Goal: Information Seeking & Learning: Understand process/instructions

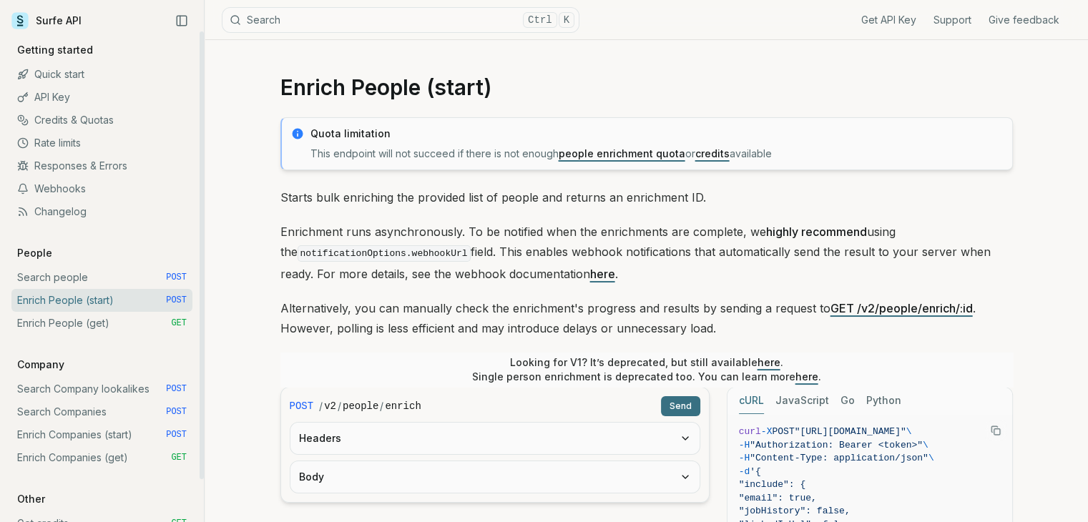
click at [93, 332] on link "Enrich People (get) GET" at bounding box center [101, 323] width 181 height 23
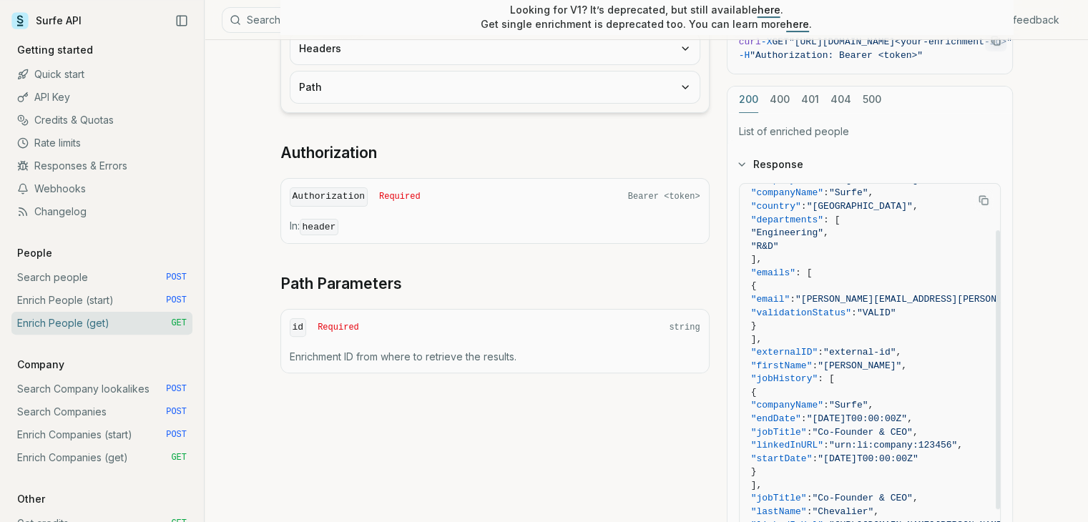
scroll to position [72, 0]
click at [870, 350] on span ""external-id"" at bounding box center [859, 355] width 72 height 11
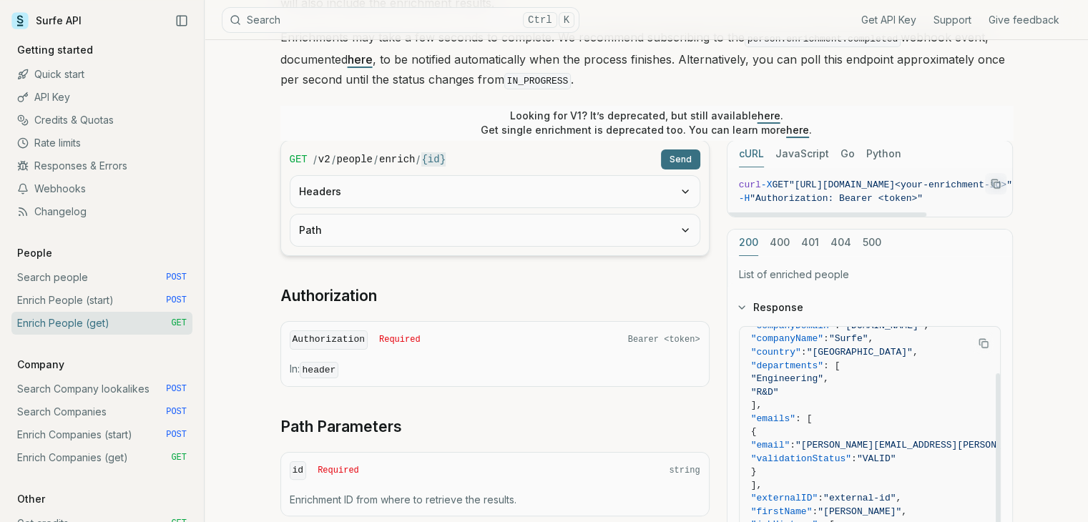
click at [799, 153] on button "JavaScript" at bounding box center [803, 154] width 54 height 26
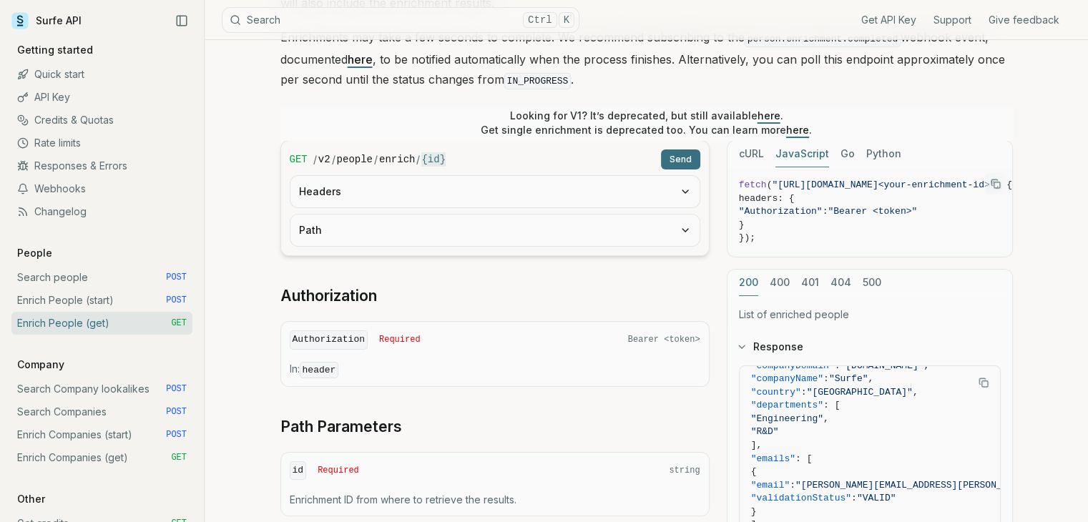
click at [799, 153] on button "JavaScript" at bounding box center [803, 154] width 54 height 26
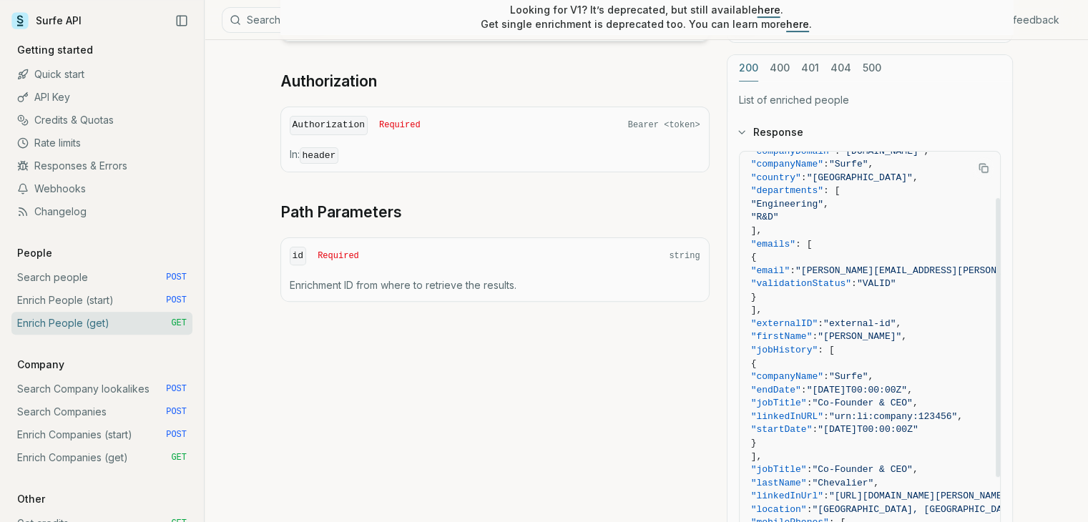
scroll to position [385, 0]
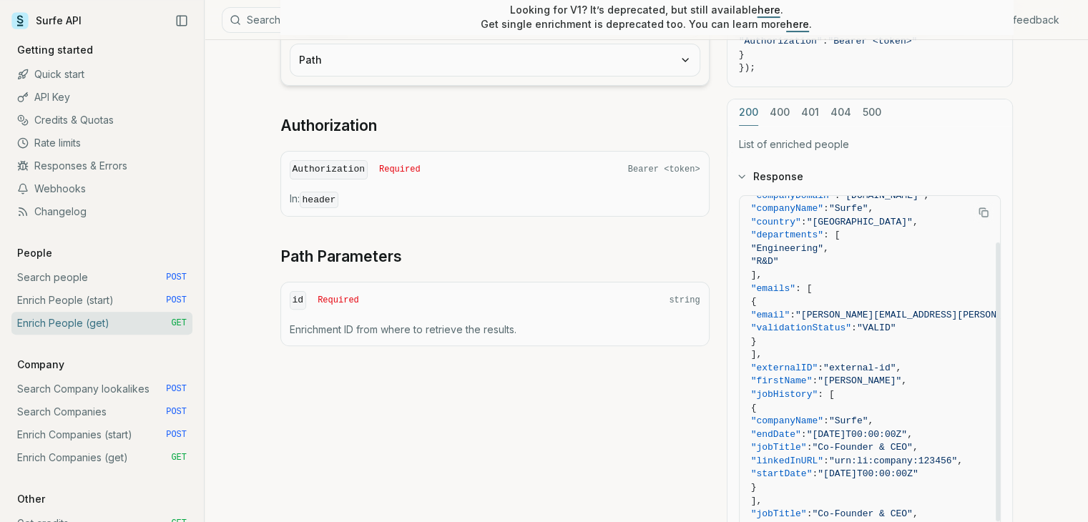
click at [775, 66] on div "cURL JavaScript Go Python fetch ( "[URL][DOMAIN_NAME]<your-enrichment-id>" , { …" at bounding box center [870, 323] width 286 height 706
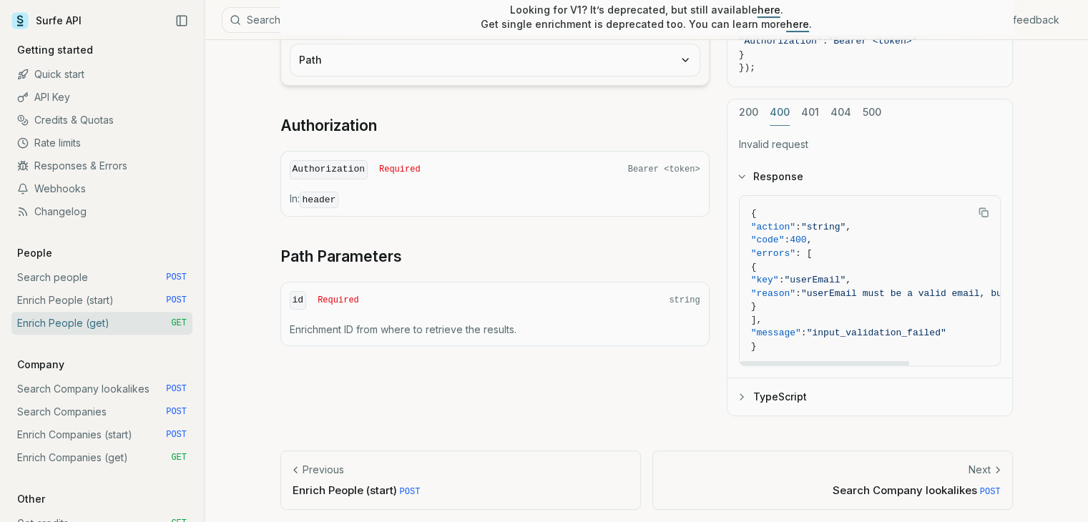
scroll to position [313, 0]
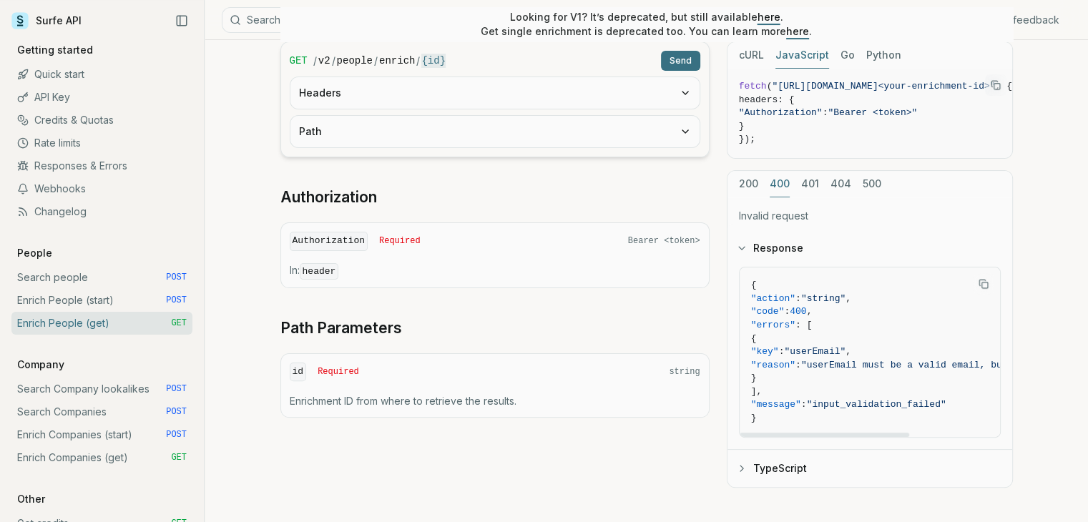
click at [808, 114] on div "cURL JavaScript Go Python fetch ( "[URL][DOMAIN_NAME]<your-enrichment-id>" , { …" at bounding box center [870, 264] width 286 height 446
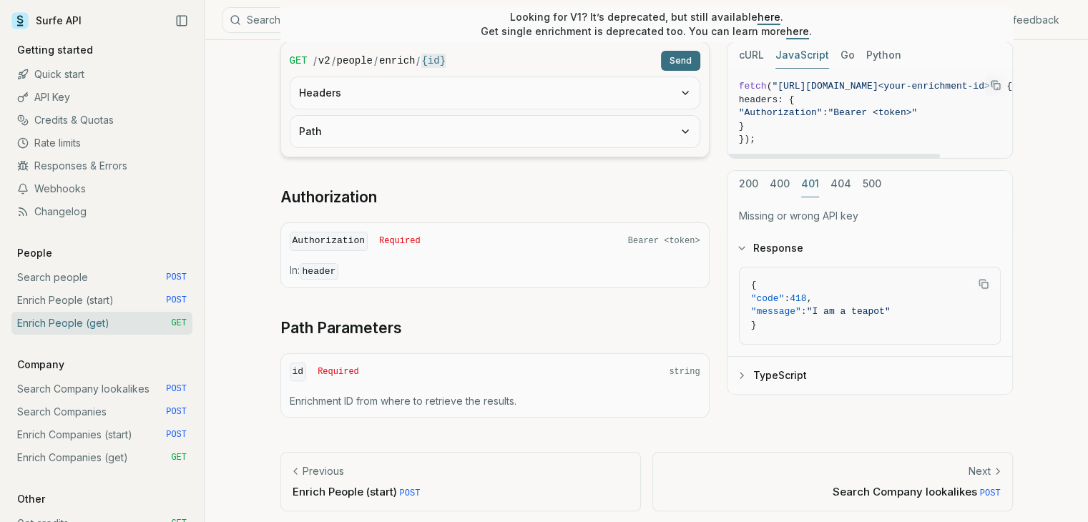
click at [833, 181] on button "404" at bounding box center [841, 184] width 21 height 26
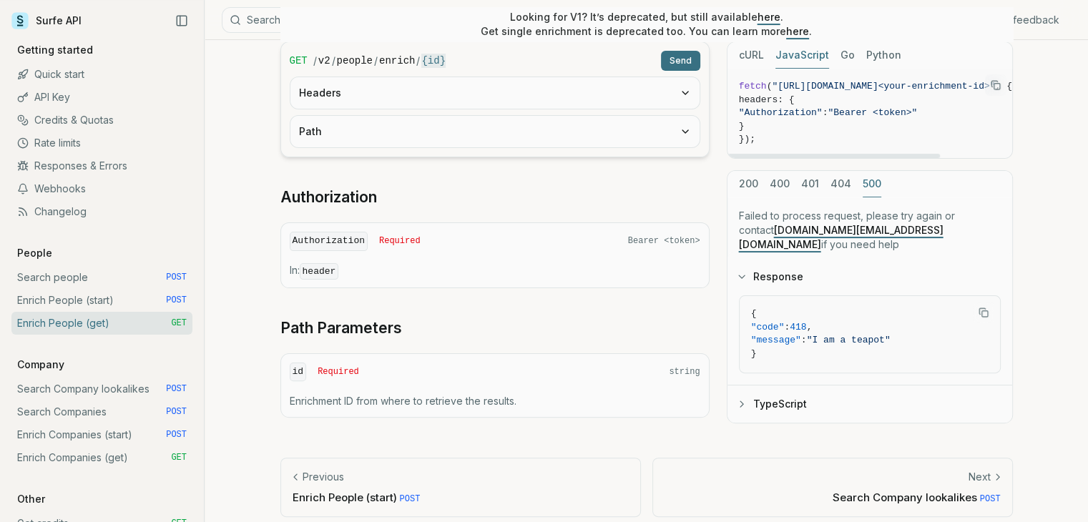
click at [869, 180] on button "500" at bounding box center [872, 184] width 19 height 26
click at [750, 189] on button "200" at bounding box center [748, 184] width 19 height 26
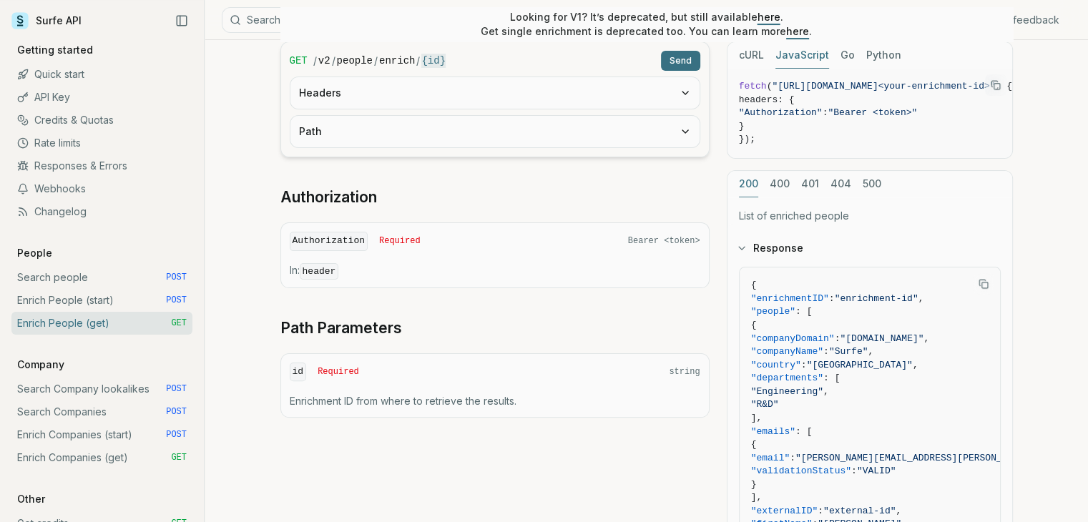
click at [920, 177] on div "200 400 401 404 500" at bounding box center [870, 184] width 285 height 26
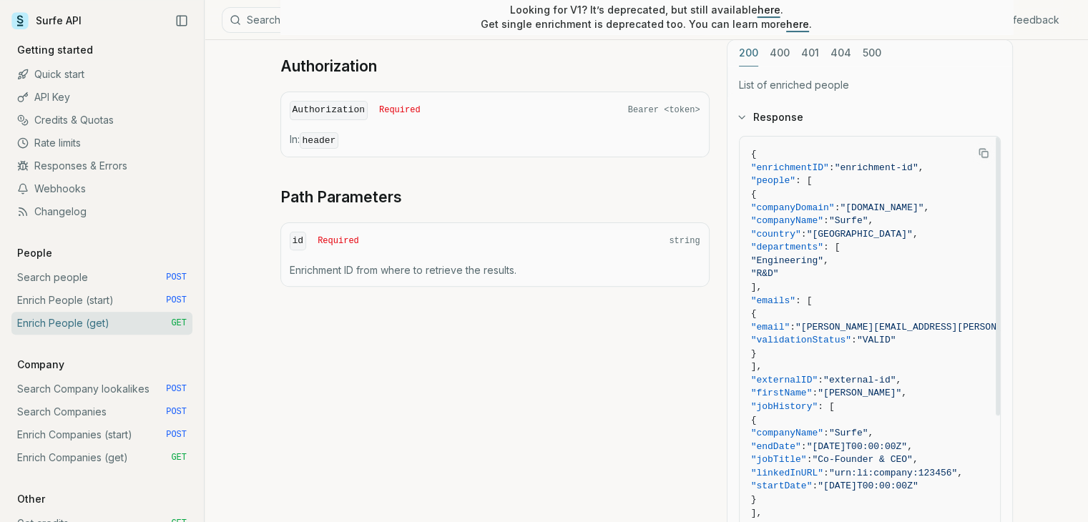
scroll to position [456, 0]
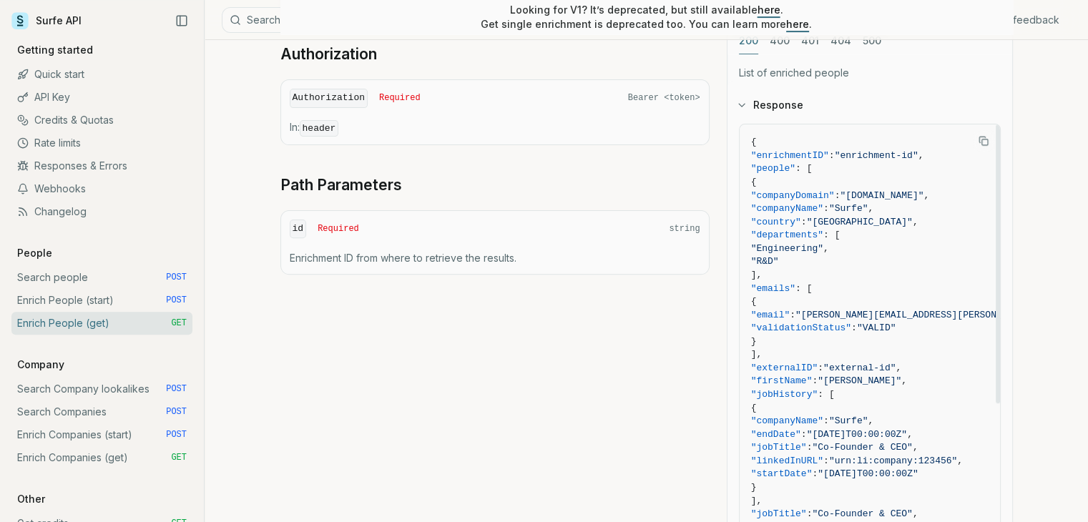
click at [892, 270] on span "]," at bounding box center [932, 276] width 363 height 14
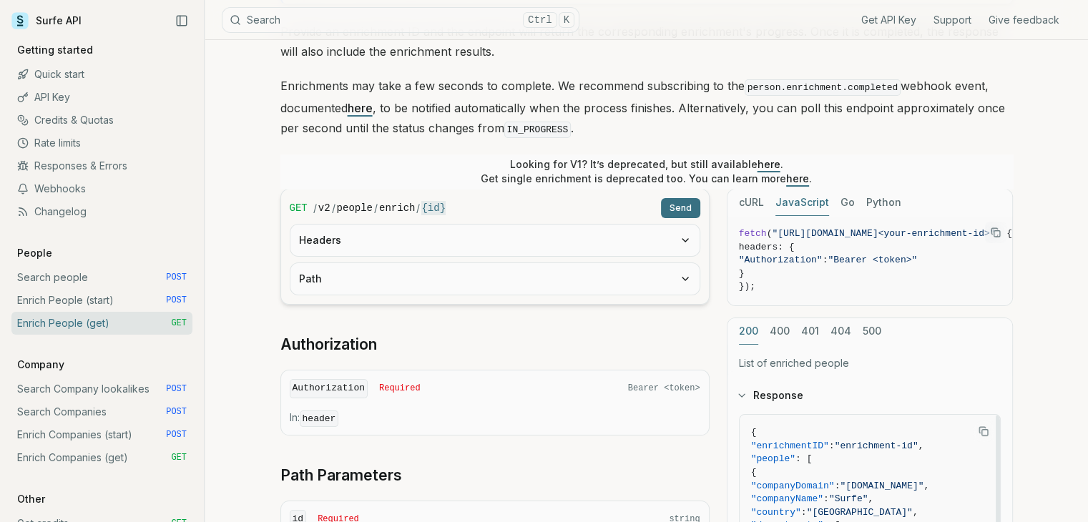
scroll to position [99, 0]
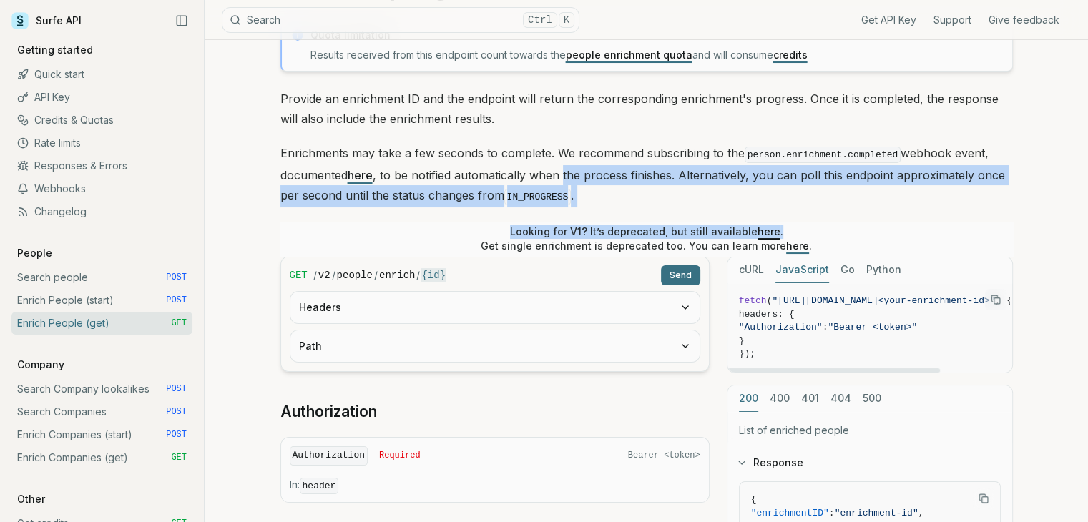
drag, startPoint x: 829, startPoint y: 233, endPoint x: 566, endPoint y: 181, distance: 268.4
click at [564, 181] on div "Quota limitation Results received from this endpoint count towards the people e…" at bounding box center [646, 491] width 733 height 944
click at [769, 195] on p "Enrichments may take a few seconds to complete. We recommend subscribing to the…" at bounding box center [646, 175] width 733 height 64
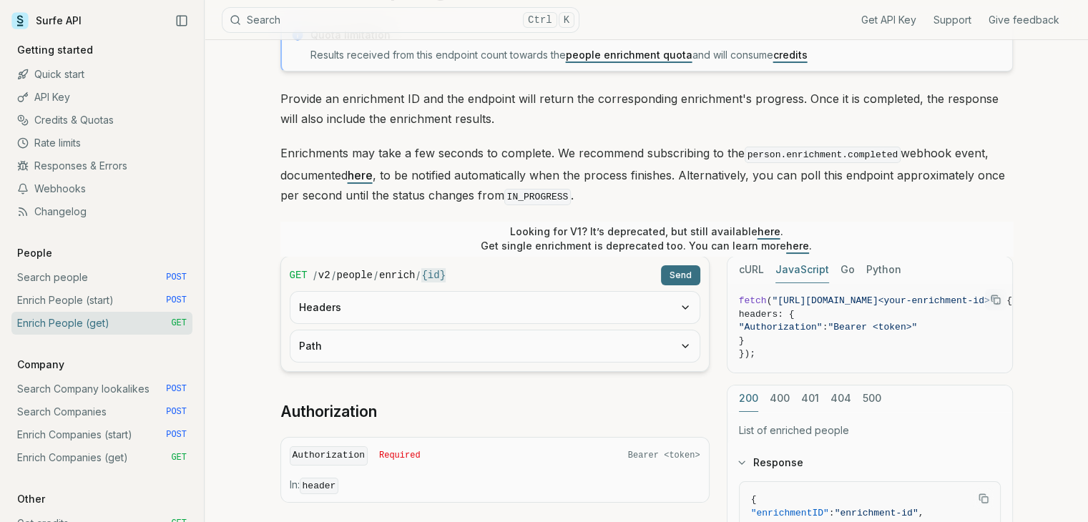
click at [835, 215] on div "Quota limitation Results received from this endpoint count towards the people e…" at bounding box center [646, 491] width 733 height 944
click at [879, 226] on div "Looking for V1? It’s deprecated, but still available here . Get single enrichme…" at bounding box center [646, 239] width 733 height 34
click at [791, 242] on link "here" at bounding box center [797, 246] width 23 height 12
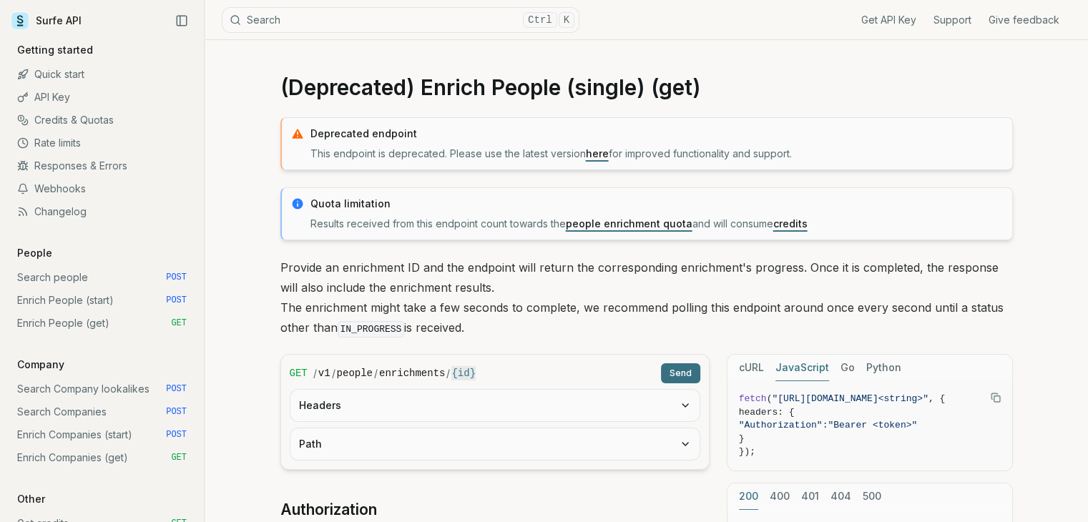
click at [749, 268] on p "Provide an enrichment ID and the endpoint will return the corresponding enrichm…" at bounding box center [646, 299] width 733 height 82
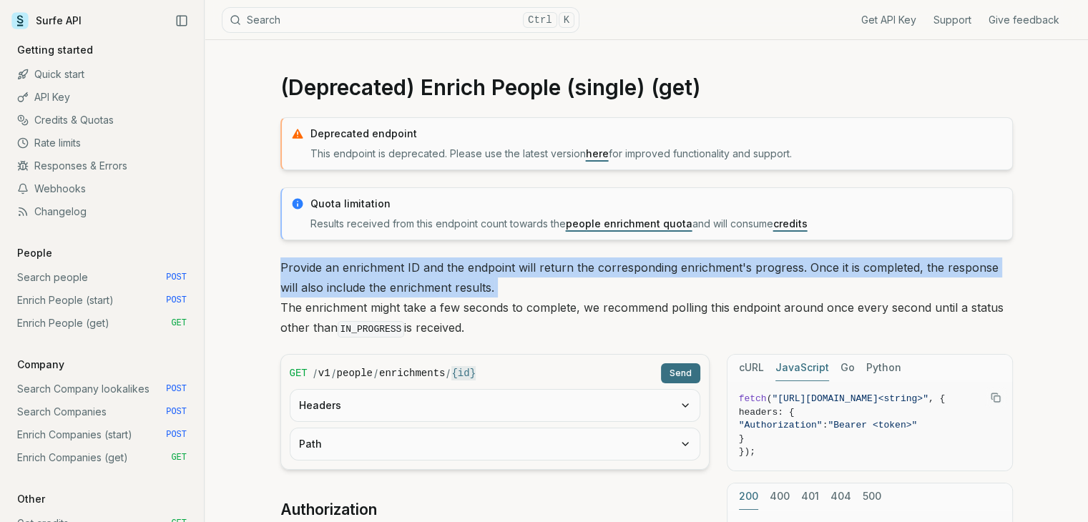
click at [749, 268] on p "Provide an enrichment ID and the endpoint will return the corresponding enrichm…" at bounding box center [646, 299] width 733 height 82
click at [748, 280] on p "Provide an enrichment ID and the endpoint will return the corresponding enrichm…" at bounding box center [646, 299] width 733 height 82
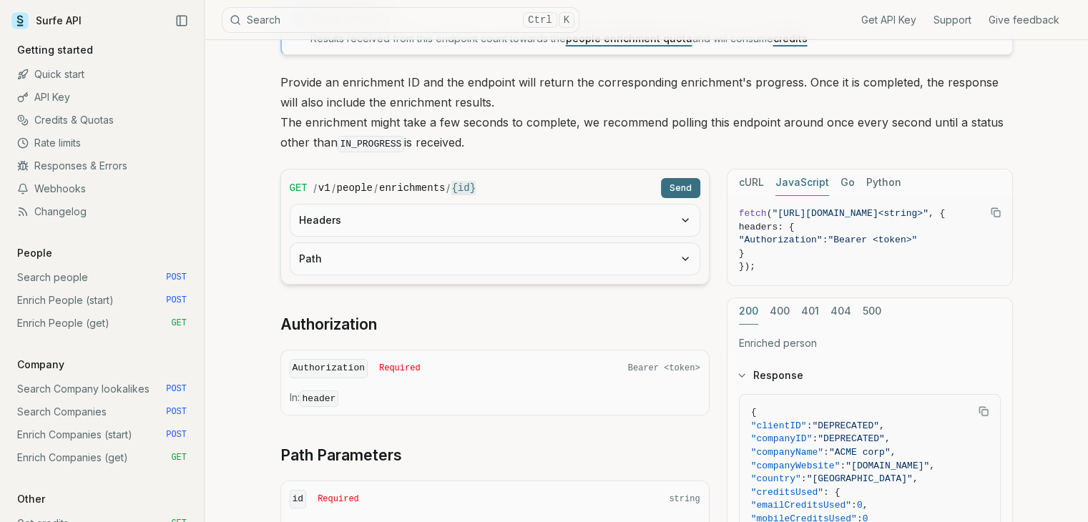
scroll to position [215, 0]
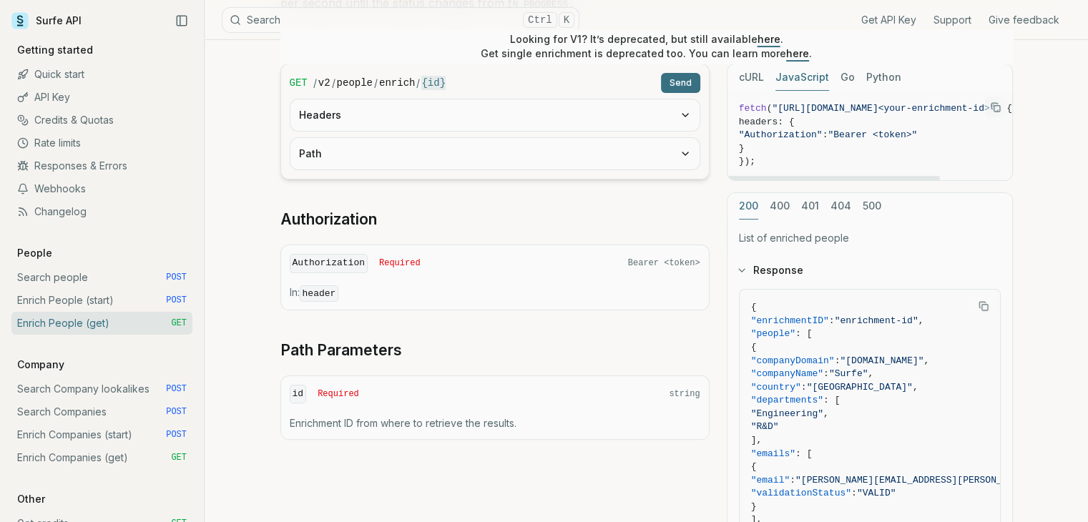
scroll to position [313, 0]
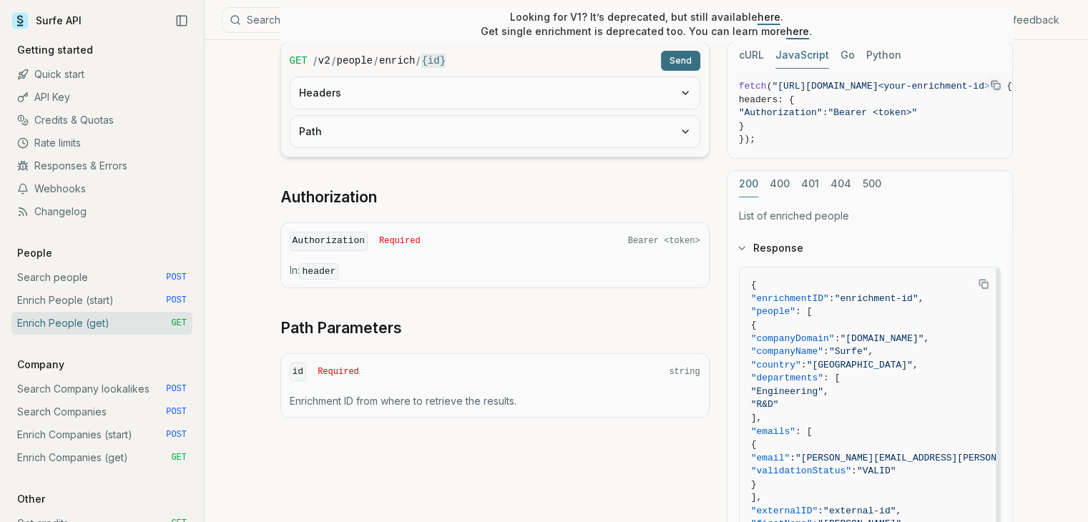
click at [486, 140] on button "Path" at bounding box center [494, 131] width 409 height 31
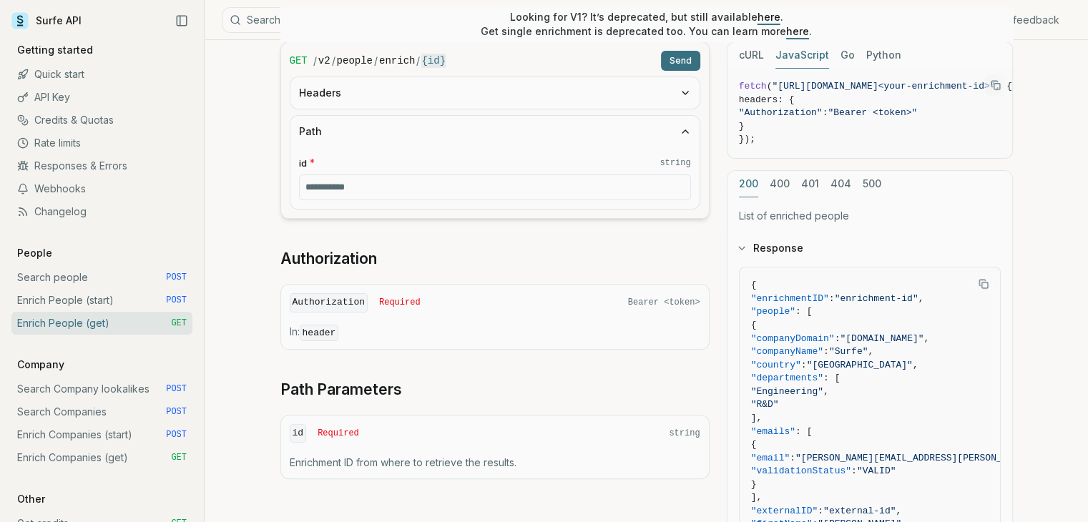
click at [488, 138] on button "Path" at bounding box center [494, 131] width 409 height 31
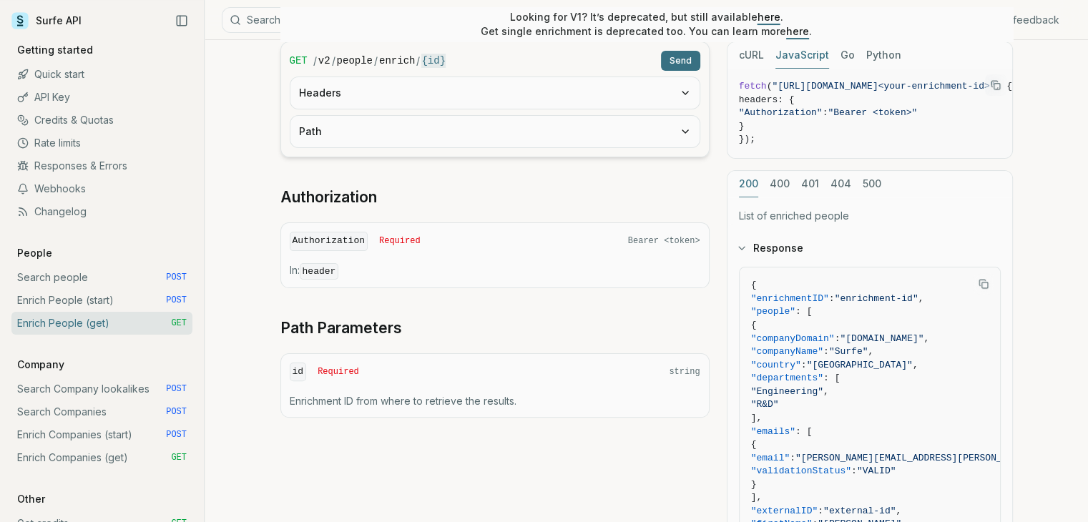
click at [642, 182] on div "GET / v2 / people / enrich / {id} Send Headers Path Authorization Authorization…" at bounding box center [494, 229] width 429 height 376
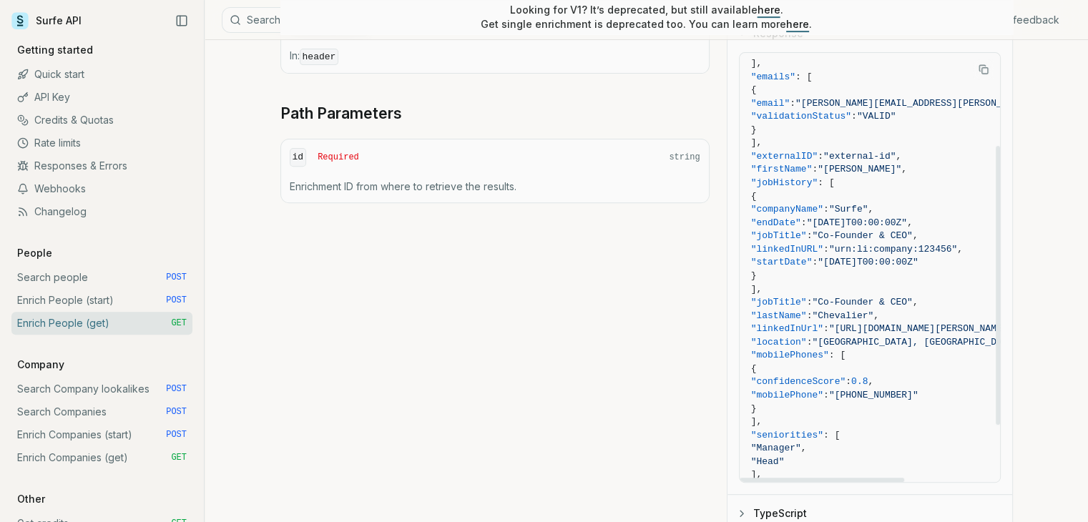
scroll to position [143, 0]
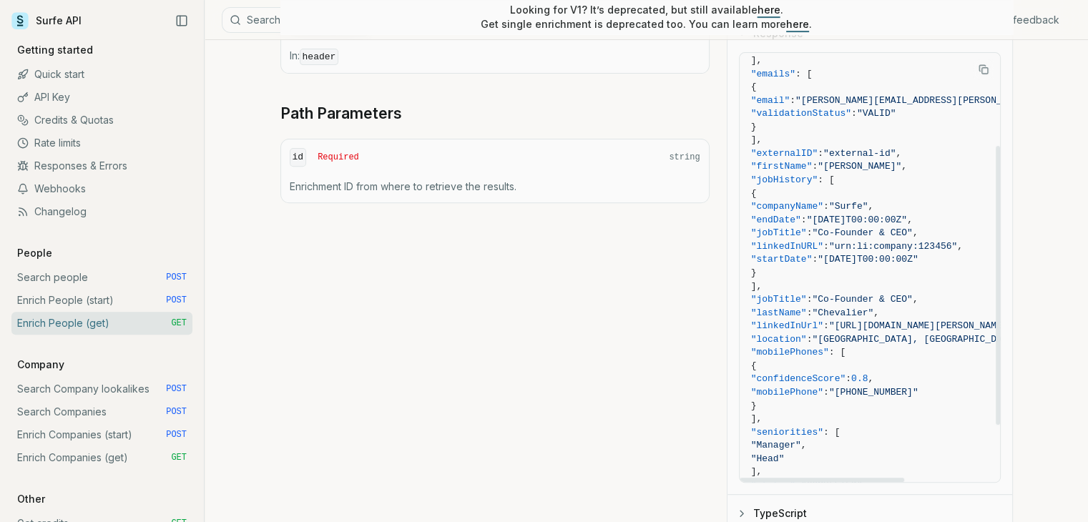
click at [801, 294] on span ""jobTitle"" at bounding box center [779, 299] width 56 height 11
copy span "jobTitle"
click at [841, 320] on span ""linkedInUrl" : "[URL][DOMAIN_NAME][PERSON_NAME]" ," at bounding box center [932, 327] width 363 height 14
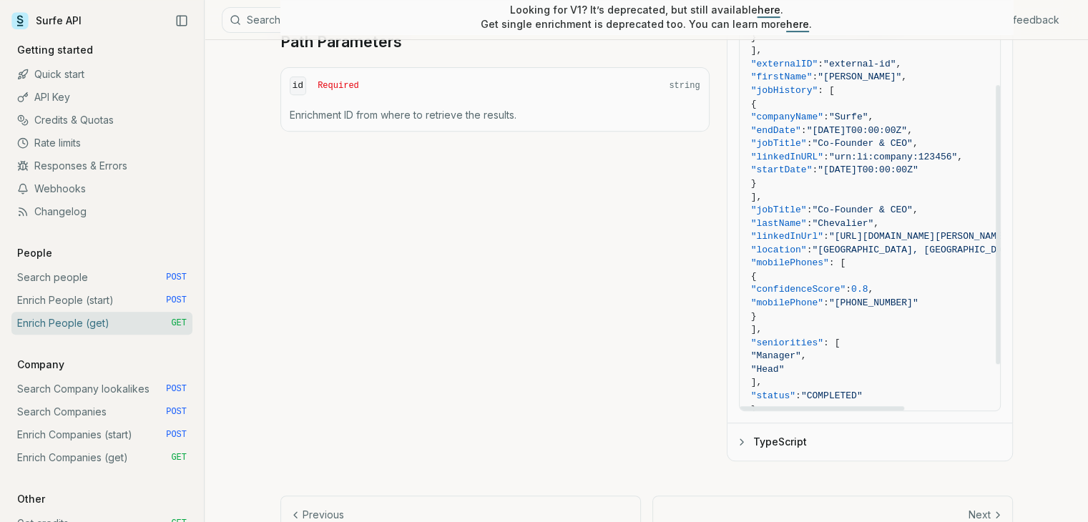
scroll to position [160, 0]
click at [821, 259] on span ""mobilePhones"" at bounding box center [790, 264] width 78 height 11
copy span "mobilePhones"
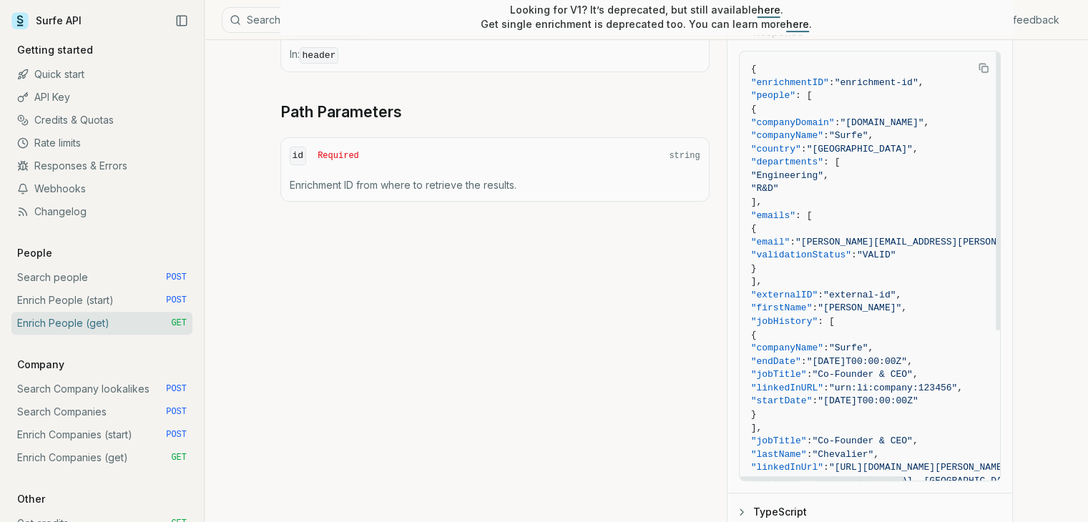
scroll to position [528, 0]
click at [880, 331] on span "{" at bounding box center [932, 338] width 363 height 14
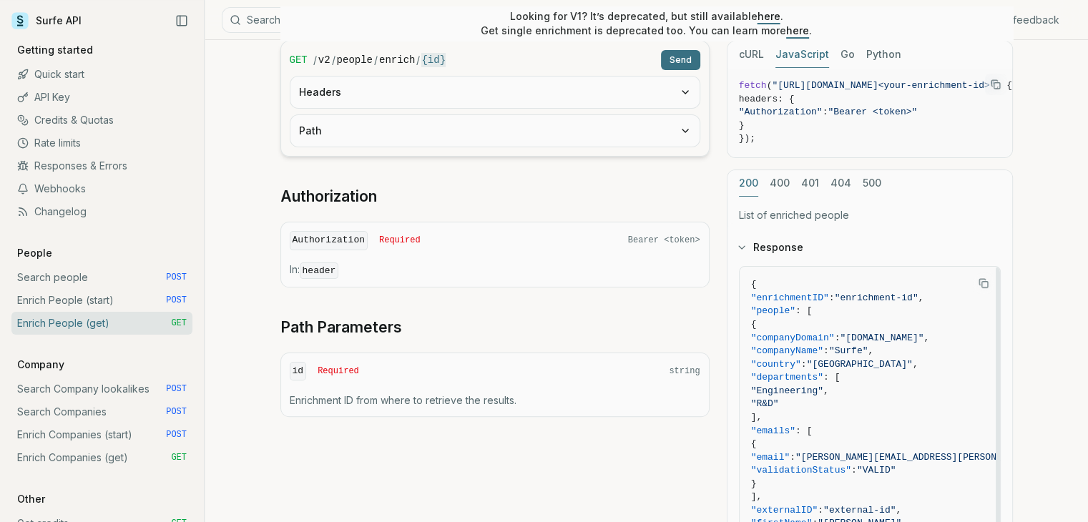
scroll to position [313, 0]
click at [979, 280] on icon "Copy Text" at bounding box center [982, 283] width 6 height 6
click at [840, 373] on span ": [" at bounding box center [831, 378] width 16 height 11
click at [610, 195] on h2 "Authorization" at bounding box center [494, 197] width 429 height 20
click at [260, 165] on article "Enrich People (get) Quota limitation Results received from this endpoint count …" at bounding box center [646, 293] width 801 height 1132
